Goal: Information Seeking & Learning: Check status

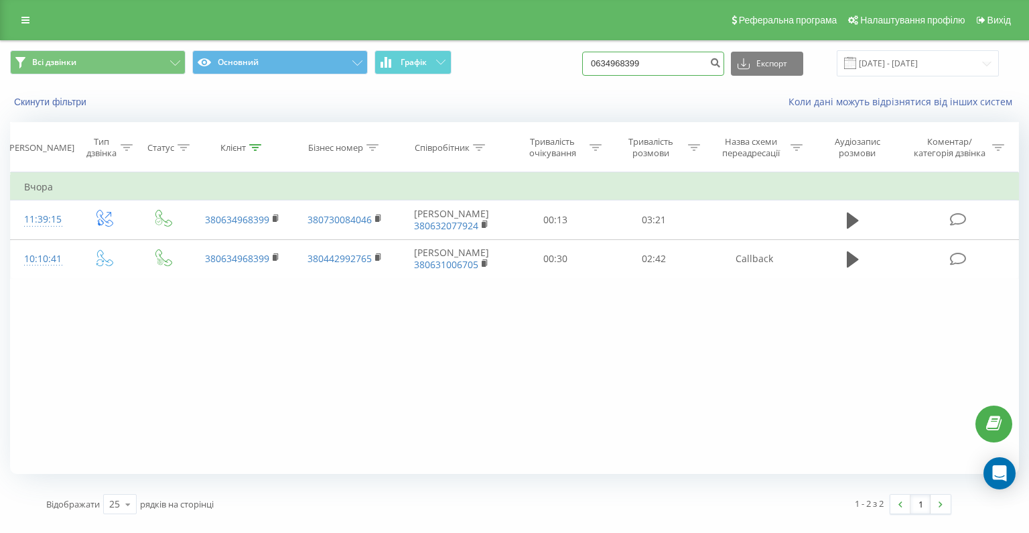
drag, startPoint x: 679, startPoint y: 64, endPoint x: 584, endPoint y: 62, distance: 95.2
click at [584, 62] on div "Всі дзвінки Основний Графік 0634968399 Експорт .csv .xls .xlsx 22.05.2025 - 22.…" at bounding box center [514, 63] width 1009 height 26
paste input "+380966311483"
click at [630, 65] on input "+380966311483" at bounding box center [653, 64] width 142 height 24
click at [634, 65] on input "+380966311483" at bounding box center [653, 64] width 142 height 24
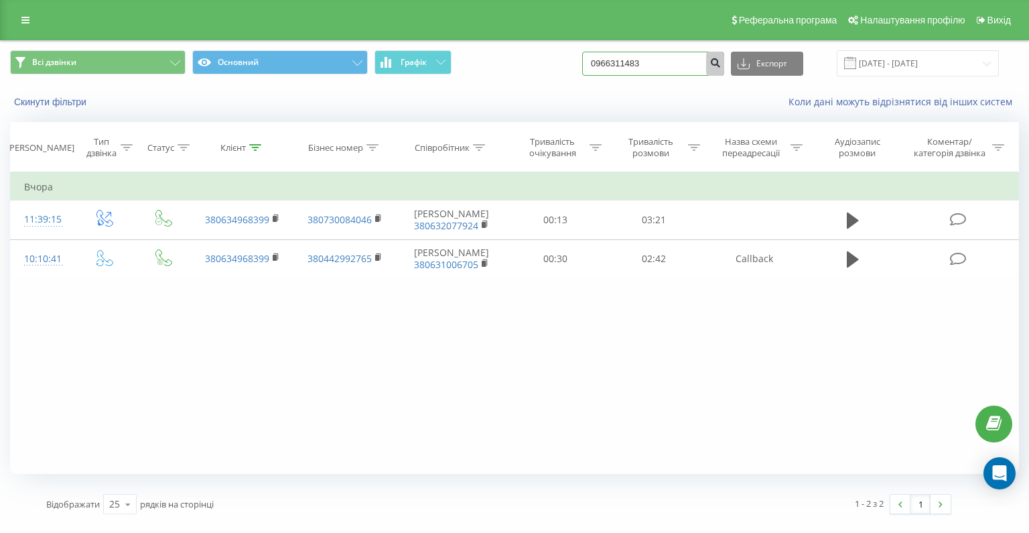
type input "0966311483"
click at [721, 57] on icon "submit" at bounding box center [714, 61] width 11 height 8
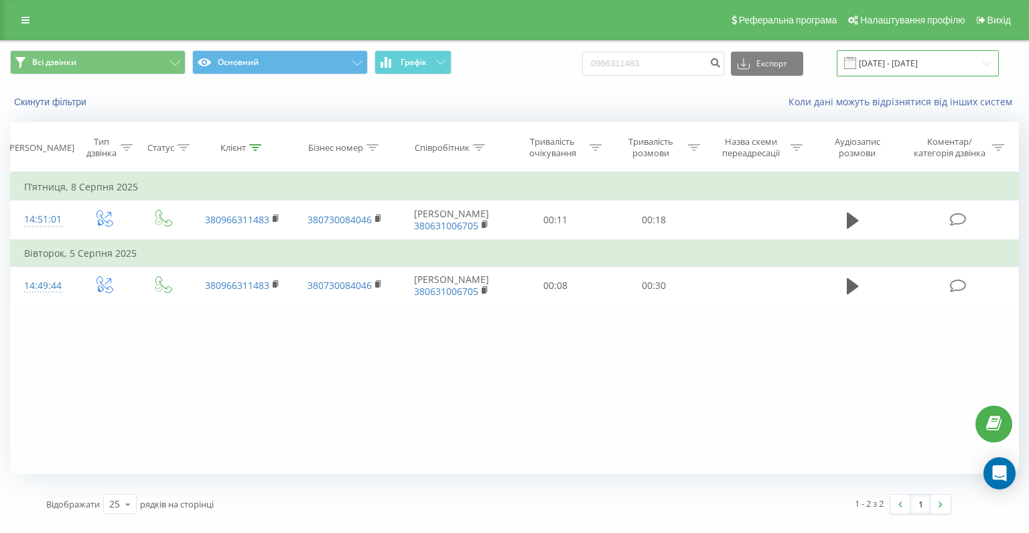
click at [880, 60] on input "[DATE] - [DATE]" at bounding box center [918, 63] width 162 height 26
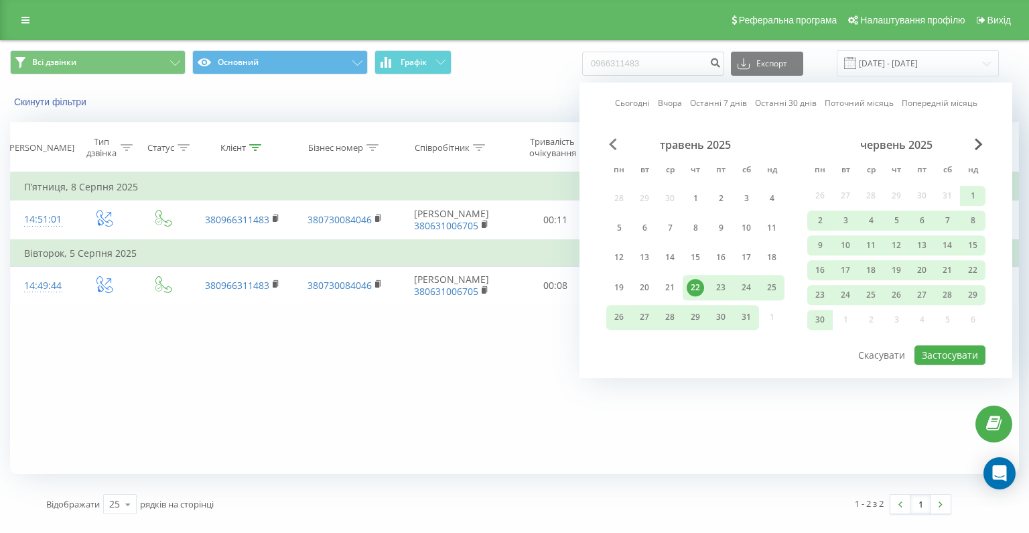
click at [612, 143] on span "Previous Month" at bounding box center [613, 144] width 8 height 12
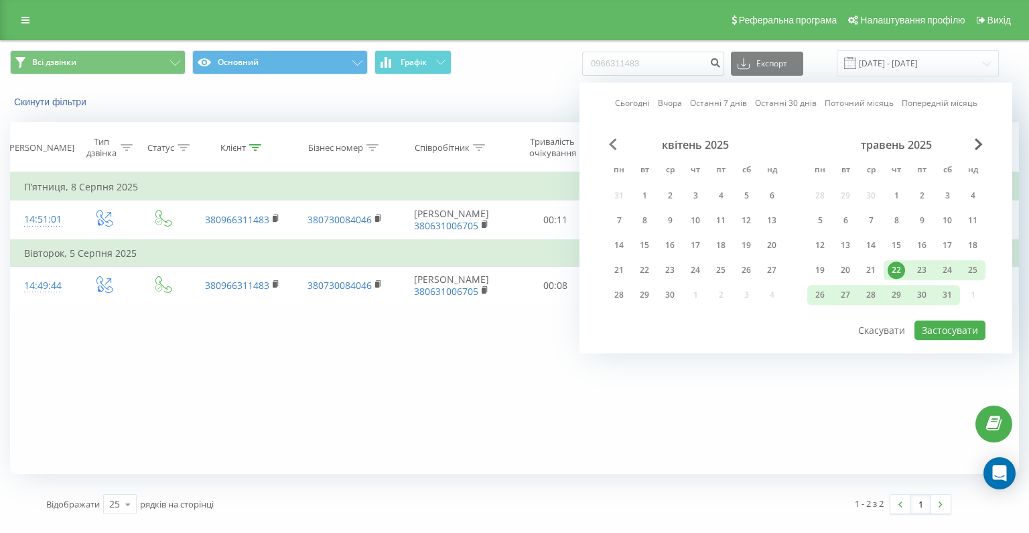
click at [612, 143] on span "Previous Month" at bounding box center [613, 144] width 8 height 12
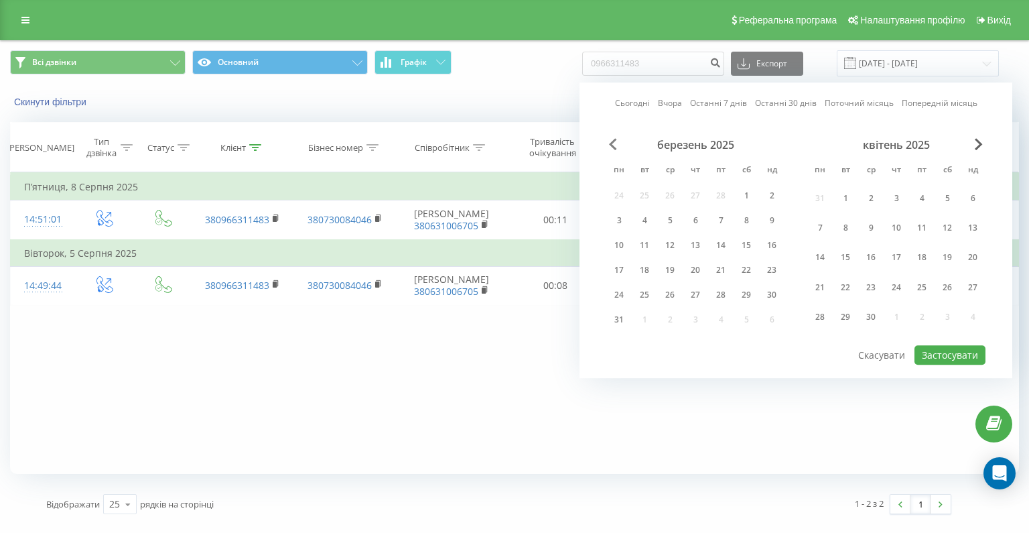
click at [612, 143] on span "Previous Month" at bounding box center [613, 144] width 8 height 12
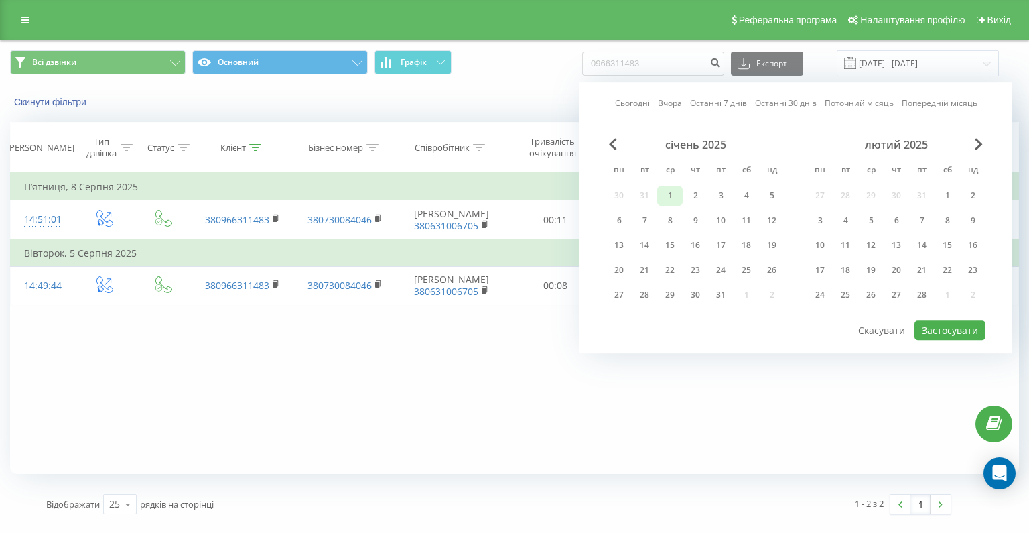
click at [676, 194] on div "1" at bounding box center [669, 195] width 17 height 17
click at [957, 171] on abbr "сб" at bounding box center [947, 171] width 20 height 20
click at [955, 183] on div "лютий 2025 пн вт ср чт пт сб нд 27 28 29 30 31 1 2 3 4 5 6 7 8 9 10 11 12 13 14…" at bounding box center [896, 223] width 178 height 171
click at [951, 196] on div "1" at bounding box center [947, 195] width 17 height 17
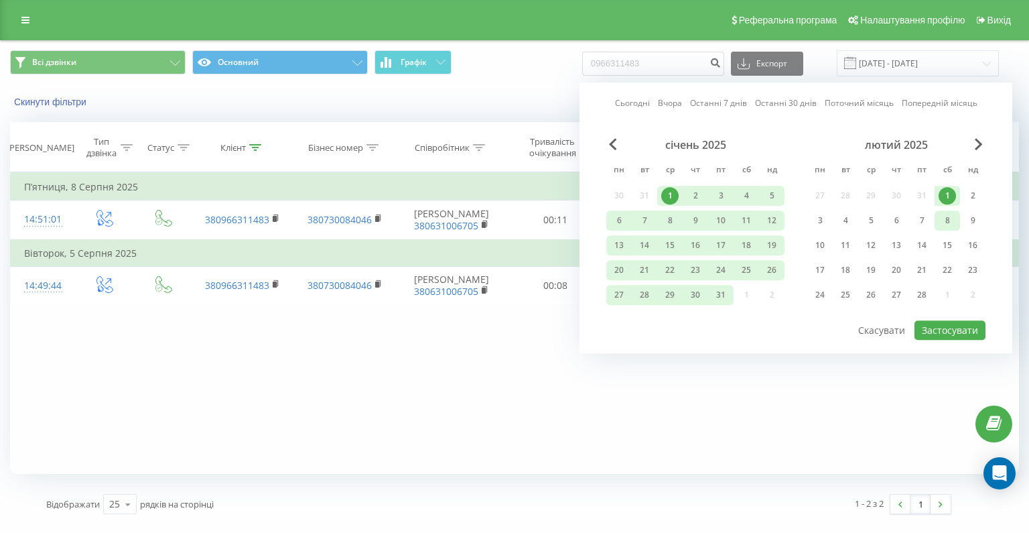
click at [949, 222] on div "8" at bounding box center [947, 220] width 17 height 17
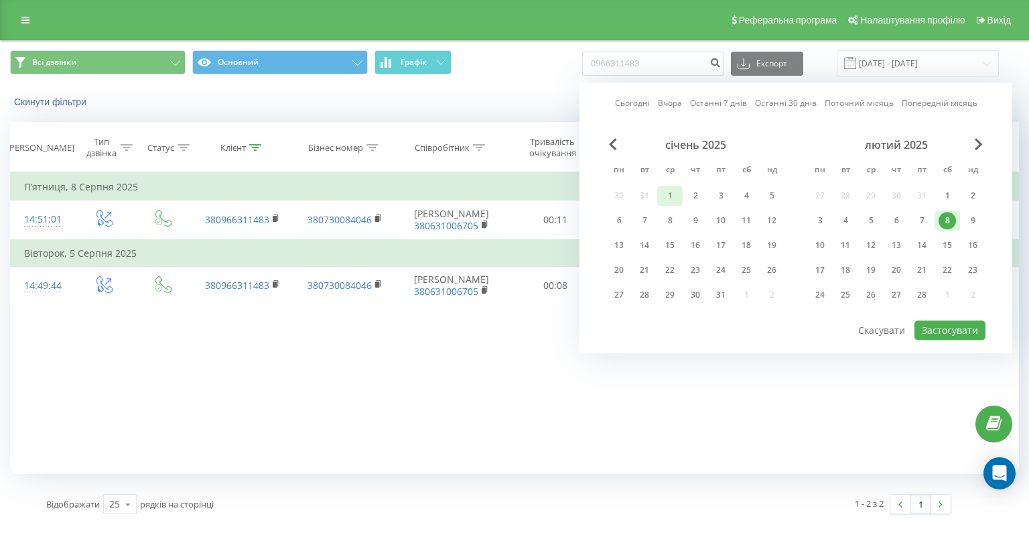
click at [673, 196] on div "1" at bounding box center [669, 195] width 17 height 17
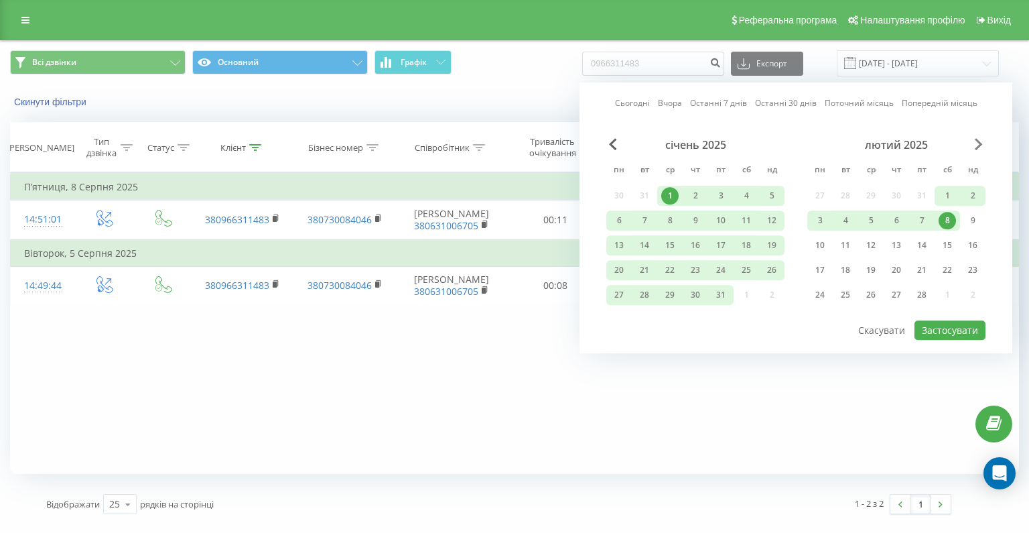
click at [977, 143] on span "Next Month" at bounding box center [979, 144] width 8 height 12
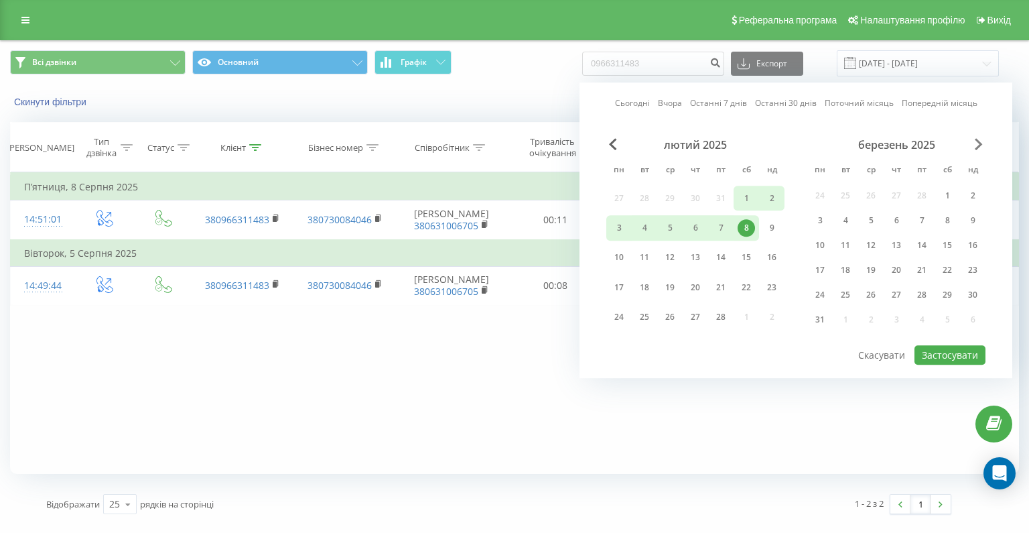
click at [977, 143] on span "Next Month" at bounding box center [979, 144] width 8 height 12
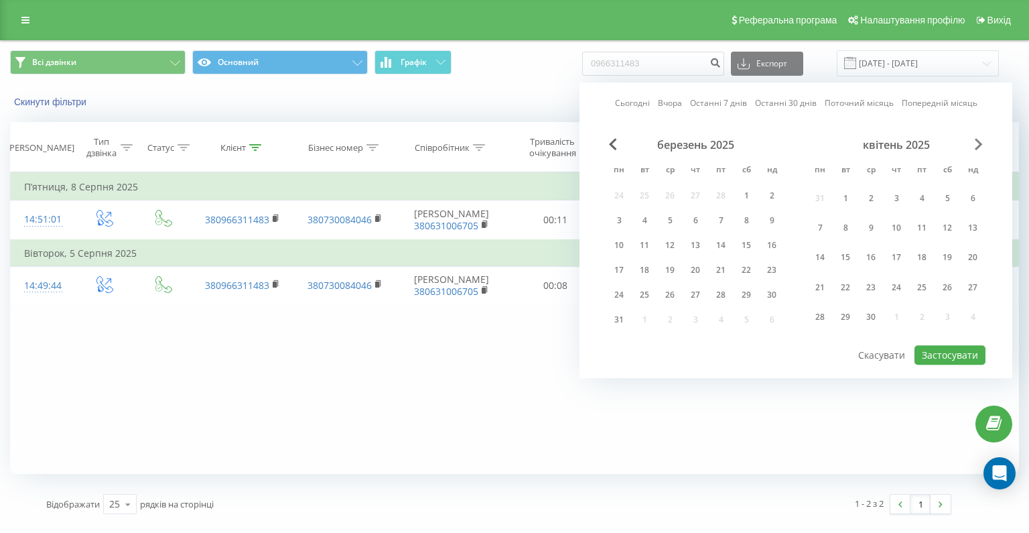
click at [977, 143] on span "Next Month" at bounding box center [979, 144] width 8 height 12
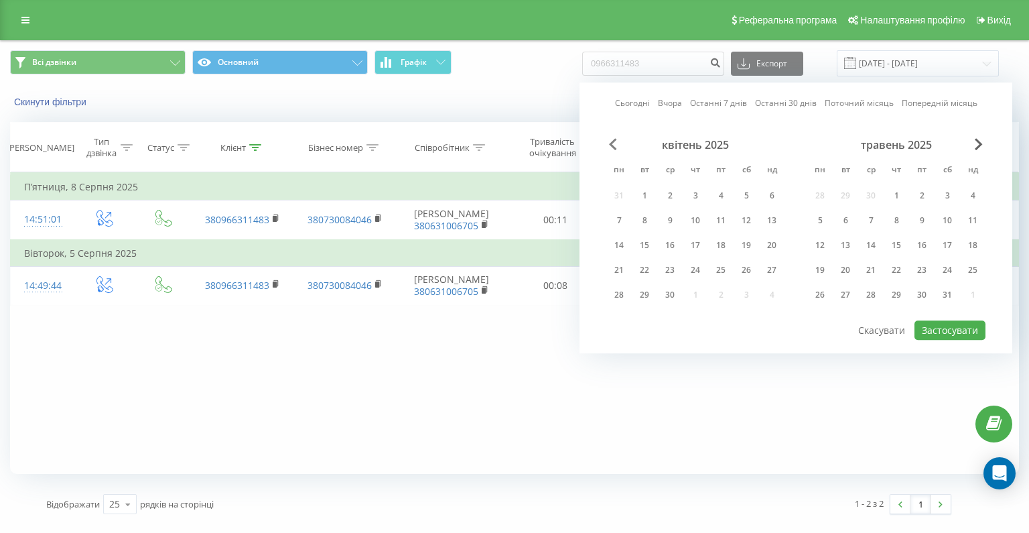
click at [611, 149] on span "Previous Month" at bounding box center [613, 144] width 8 height 12
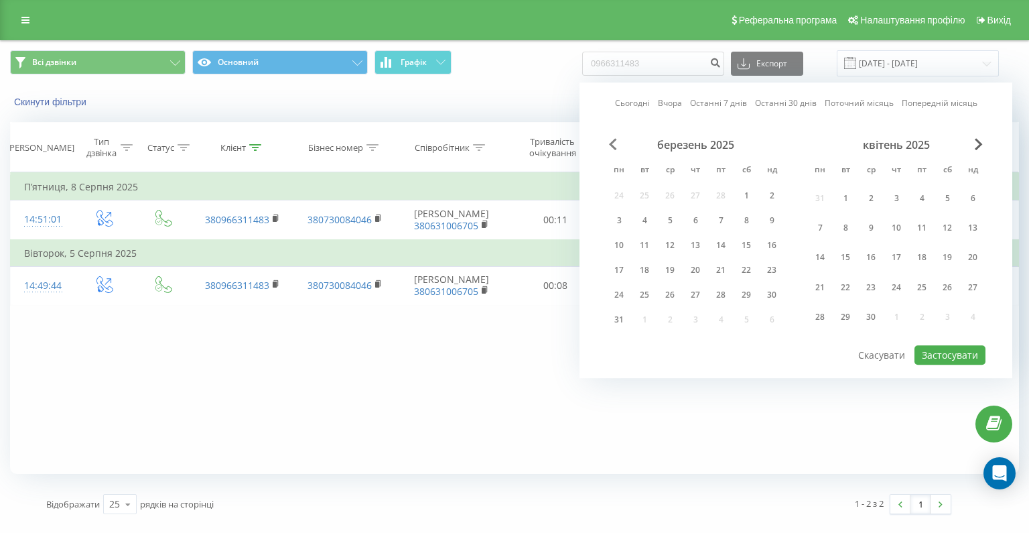
click at [611, 149] on span "Previous Month" at bounding box center [613, 144] width 8 height 12
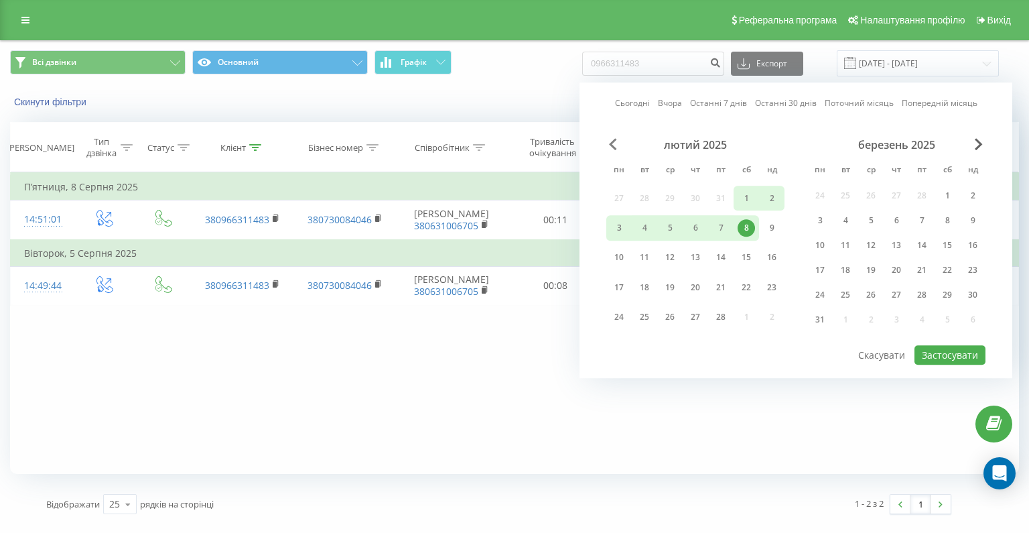
click at [611, 149] on span "Previous Month" at bounding box center [613, 144] width 8 height 12
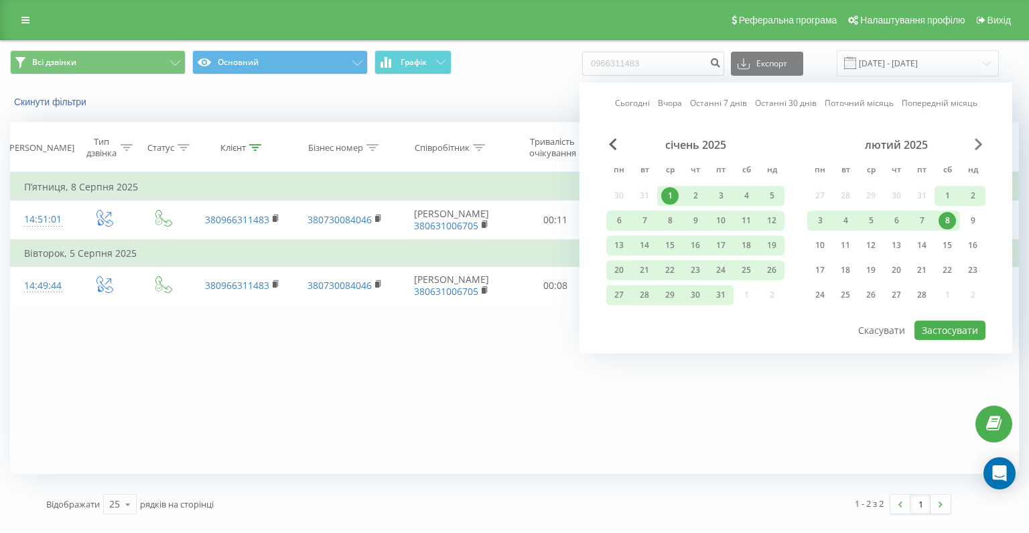
click at [976, 145] on span "Next Month" at bounding box center [979, 144] width 8 height 12
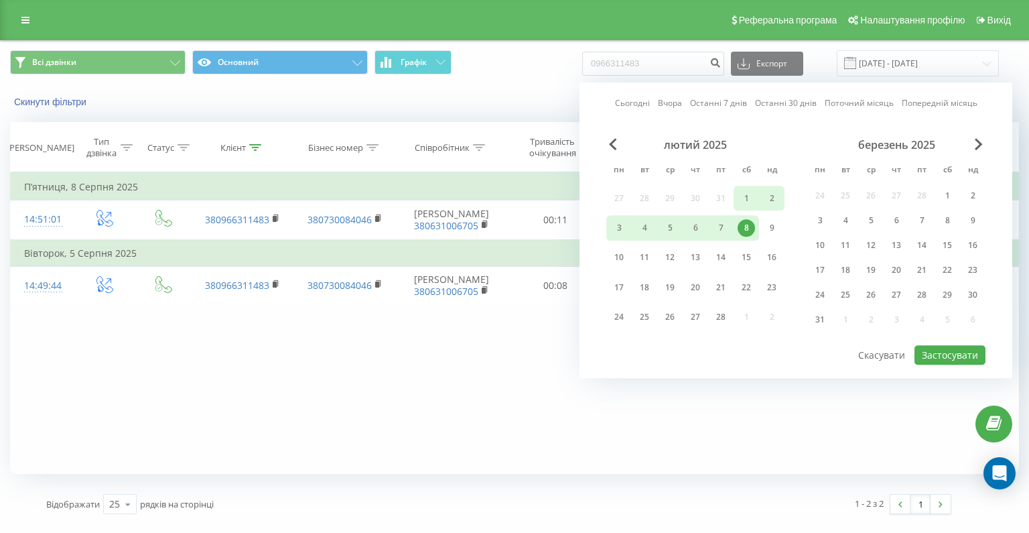
click at [573, 74] on div "Всі дзвінки Основний Графік 0966311483 Експорт .csv .xls .xlsx [DATE] - [DATE] …" at bounding box center [514, 63] width 1009 height 26
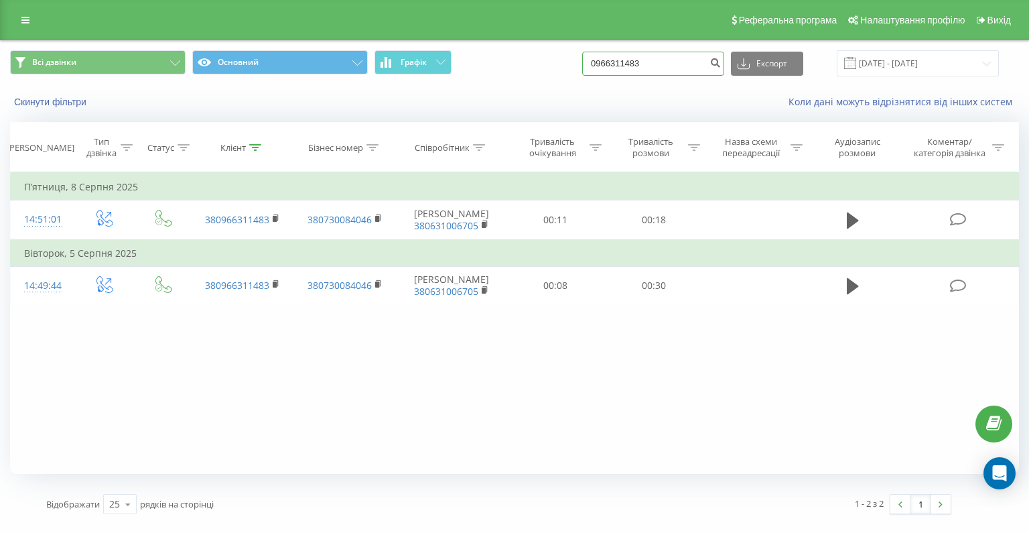
drag, startPoint x: 679, startPoint y: 62, endPoint x: 592, endPoint y: 61, distance: 87.1
click at [592, 61] on div "Всі дзвінки Основний Графік 0966311483 Експорт .csv .xls .xlsx [DATE] - [DATE]" at bounding box center [514, 63] width 1009 height 26
paste input "380677887491"
click at [628, 66] on input "380677887491" at bounding box center [653, 64] width 142 height 24
type input "0677887491"
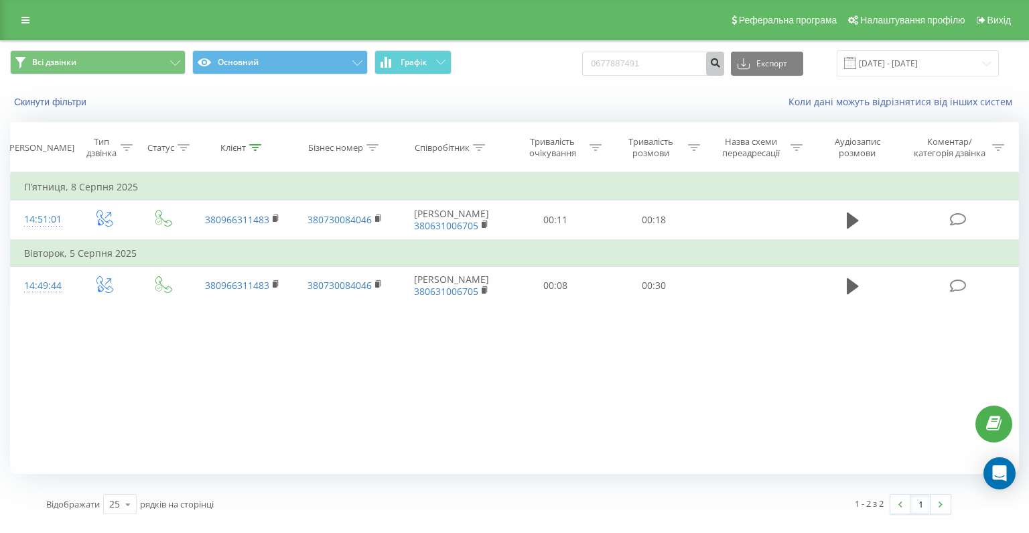
click at [721, 65] on icon "submit" at bounding box center [714, 61] width 11 height 8
